Goal: Check status: Check status

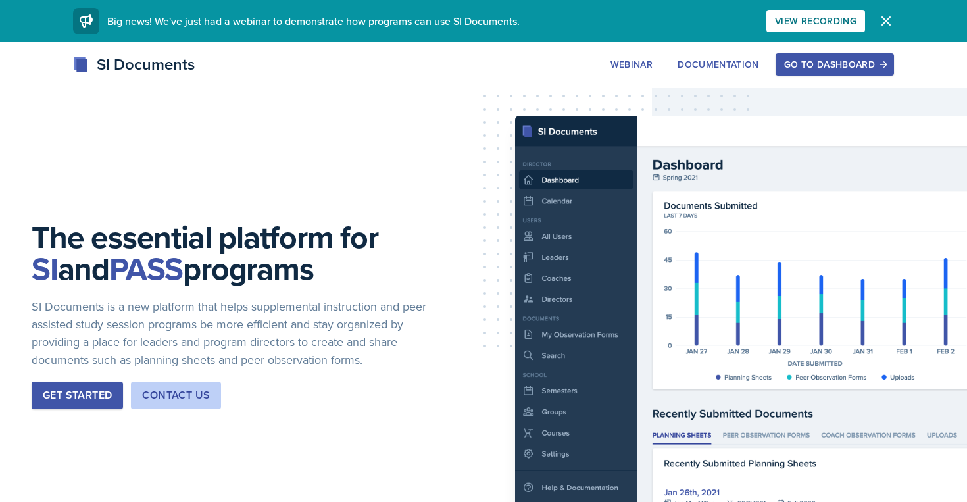
click at [794, 68] on div "Go to Dashboard" at bounding box center [834, 64] width 101 height 11
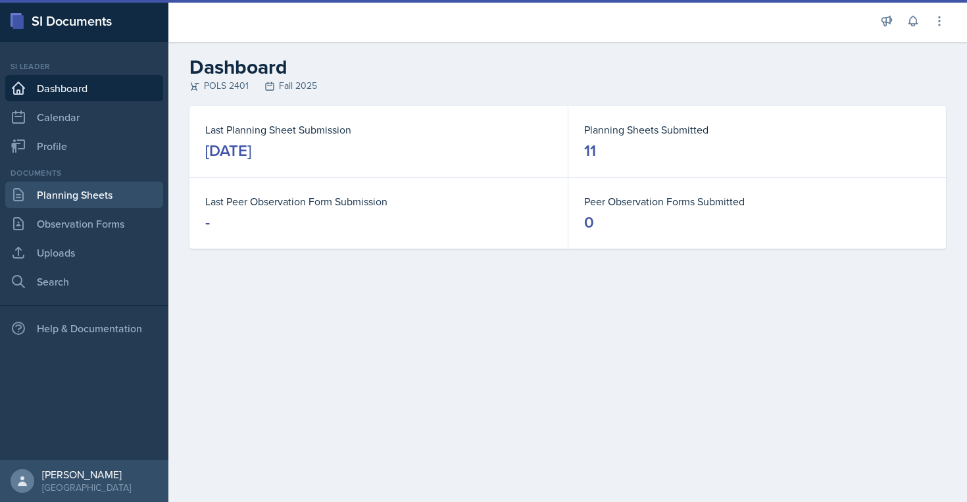
click at [112, 192] on link "Planning Sheets" at bounding box center [84, 195] width 158 height 26
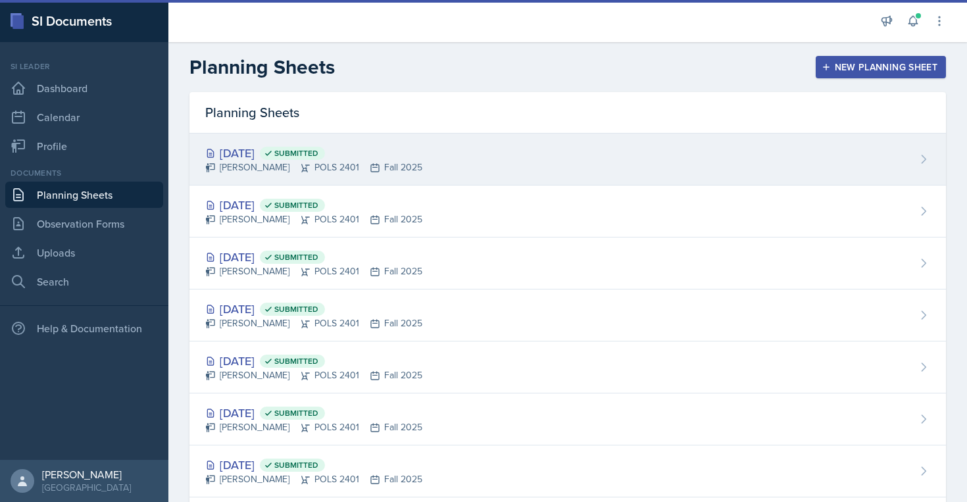
click at [449, 157] on div "[DATE] Submitted [PERSON_NAME] POLS 2401 Fall 2025" at bounding box center [567, 160] width 756 height 52
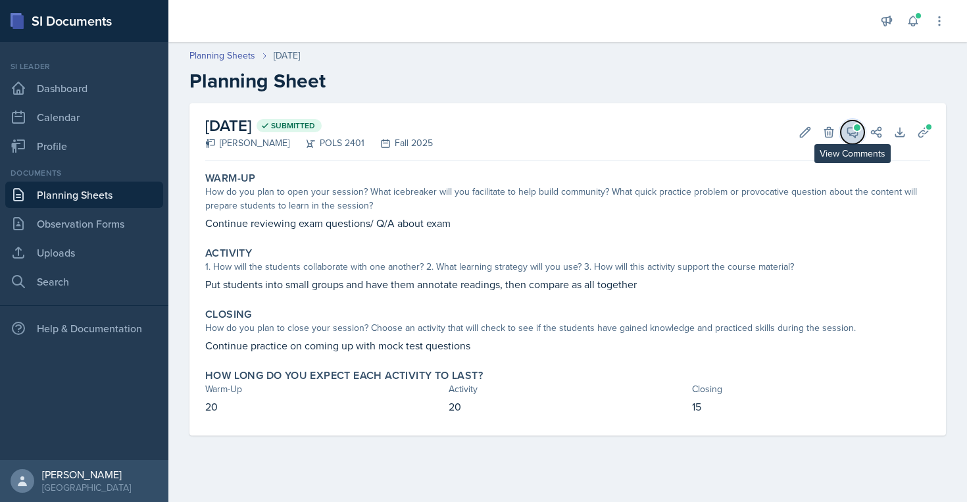
click at [858, 136] on icon at bounding box center [852, 132] width 13 height 13
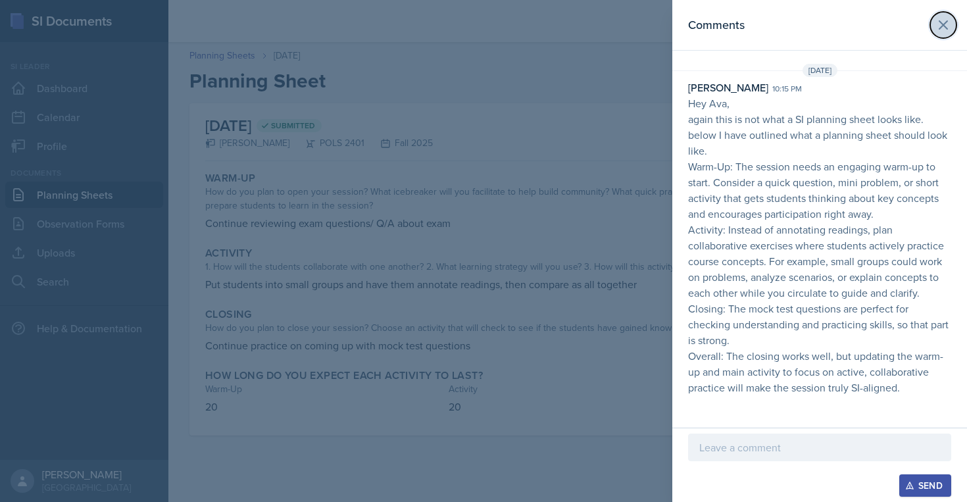
click at [937, 27] on icon at bounding box center [943, 25] width 16 height 16
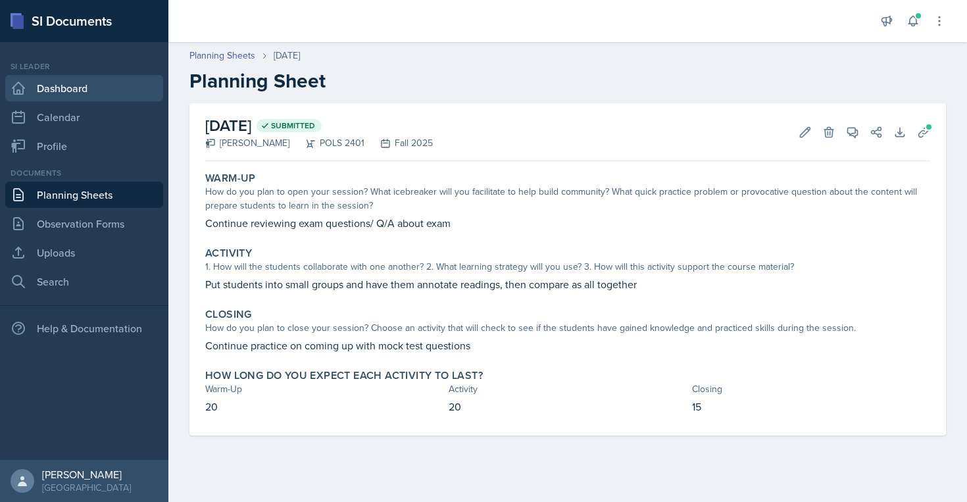
click at [80, 91] on link "Dashboard" at bounding box center [84, 88] width 158 height 26
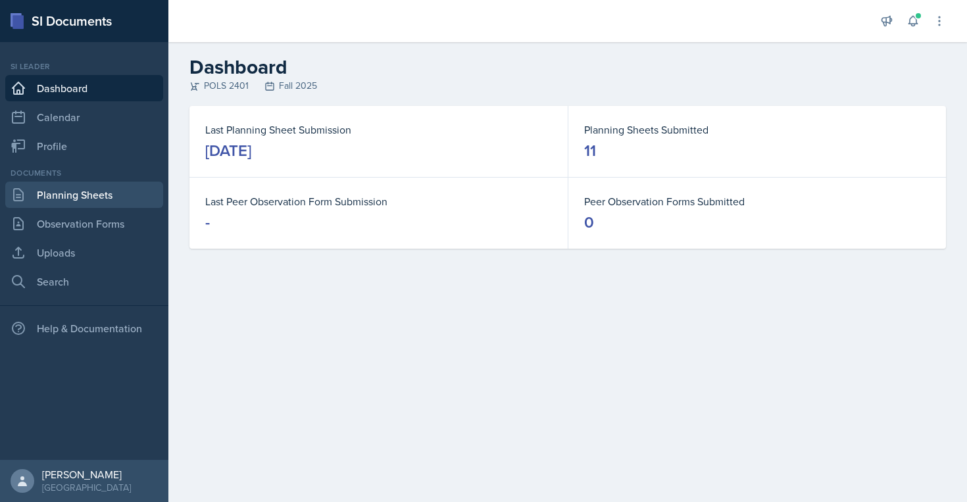
click at [109, 203] on link "Planning Sheets" at bounding box center [84, 195] width 158 height 26
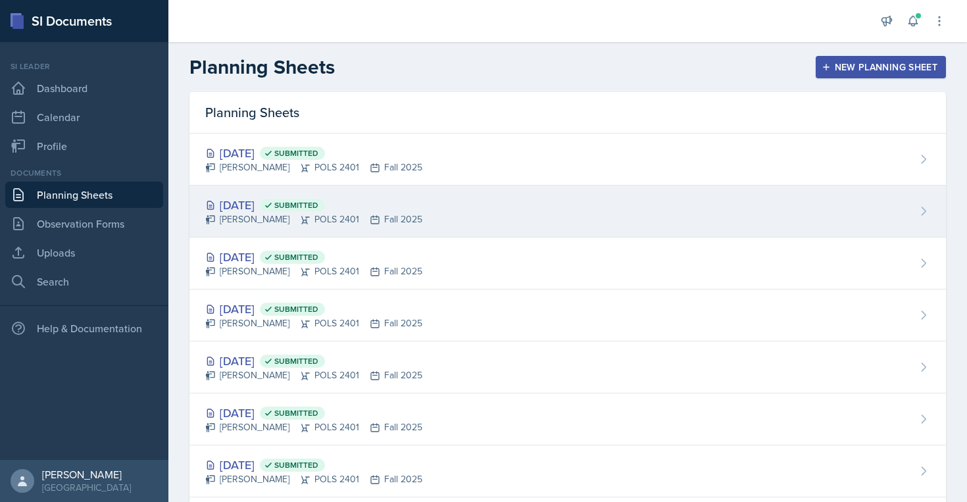
click at [514, 198] on div "[DATE] Submitted [PERSON_NAME] POLS 2401 Fall 2025" at bounding box center [567, 211] width 756 height 52
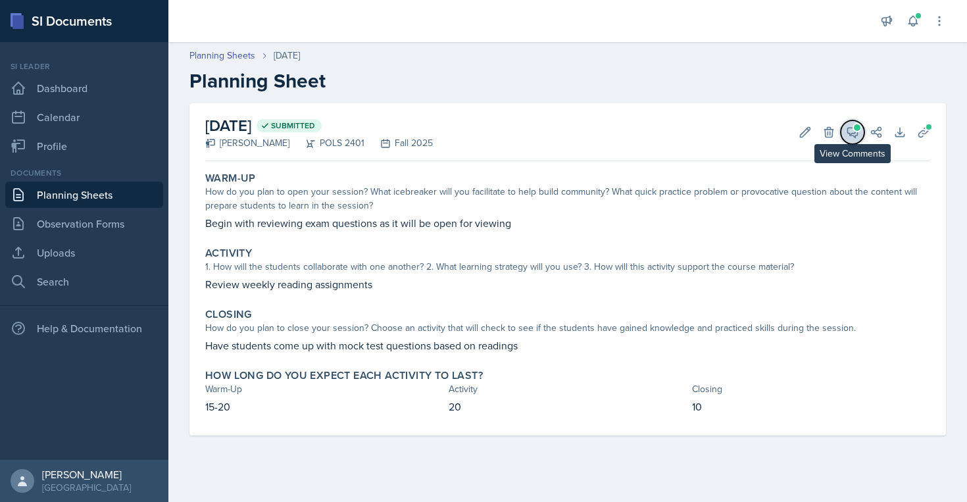
click at [854, 130] on icon at bounding box center [852, 132] width 13 height 13
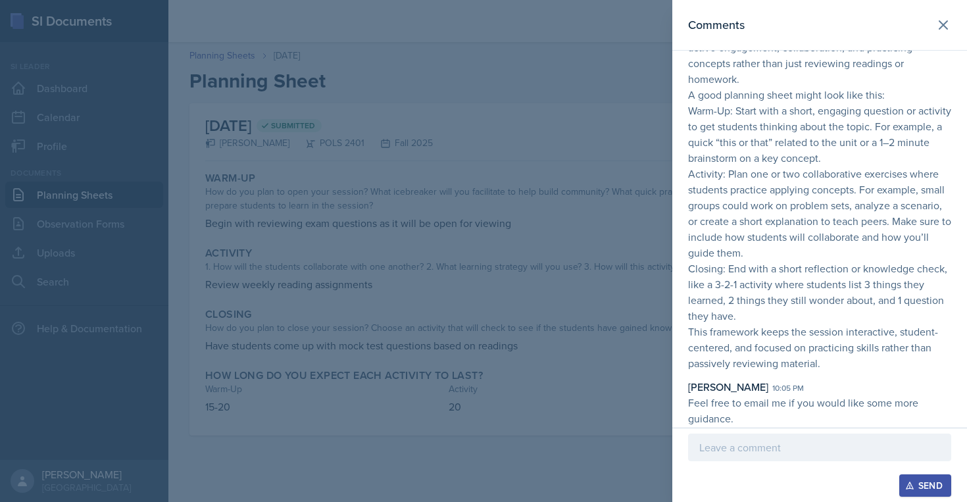
scroll to position [91, 0]
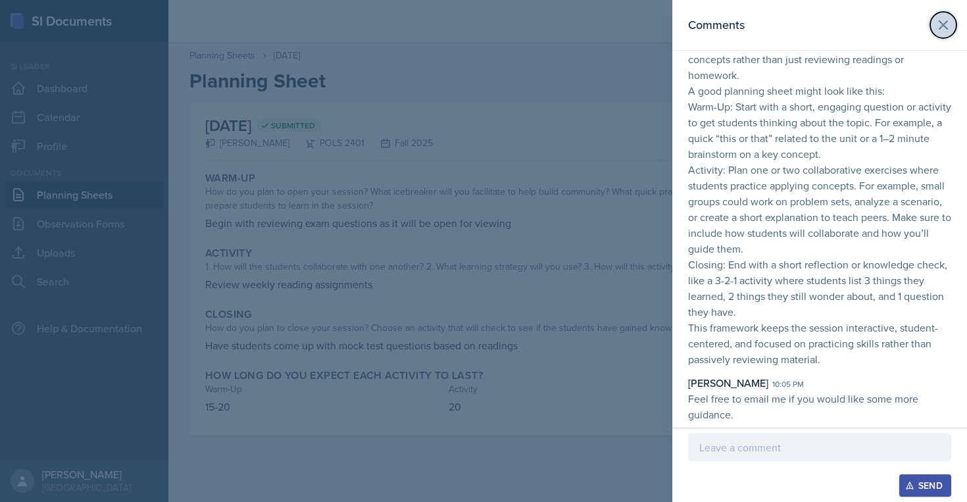
click at [938, 24] on icon at bounding box center [943, 25] width 16 height 16
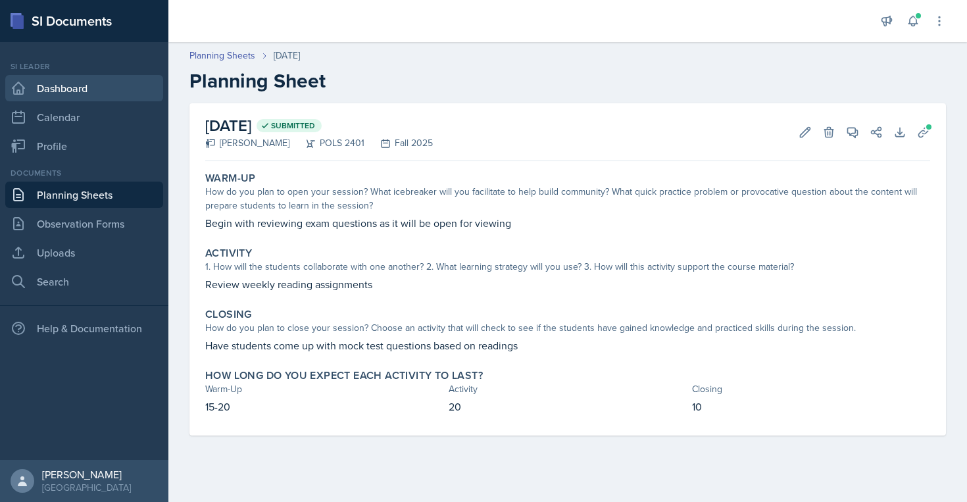
click at [57, 89] on link "Dashboard" at bounding box center [84, 88] width 158 height 26
